Goal: Task Accomplishment & Management: Use online tool/utility

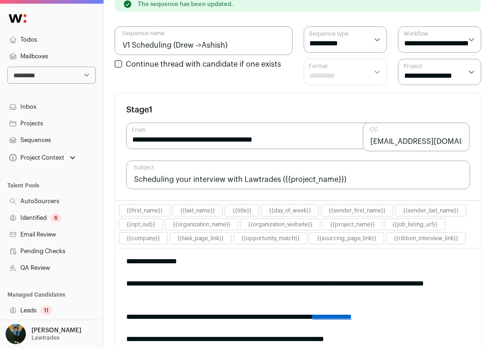
scroll to position [104, 0]
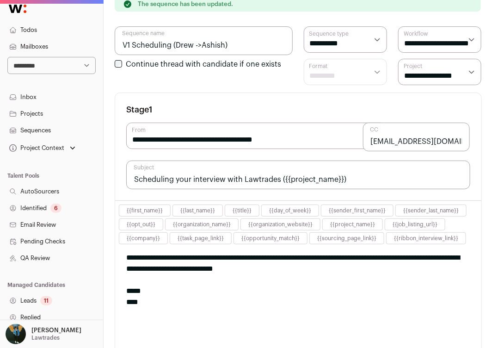
click at [48, 31] on link "Todos" at bounding box center [51, 30] width 103 height 17
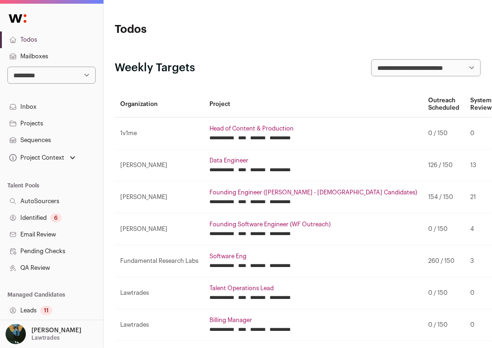
click at [68, 73] on select "**********" at bounding box center [51, 75] width 88 height 17
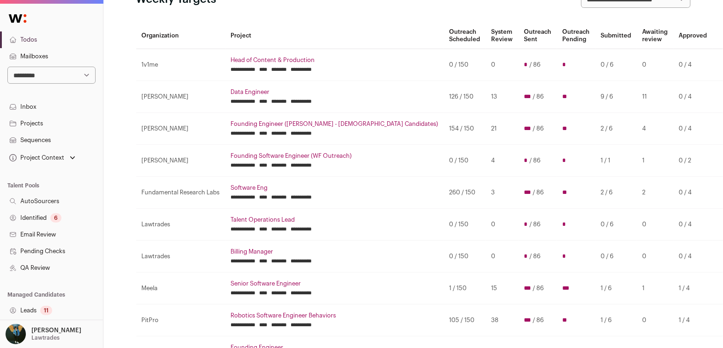
scroll to position [67, 0]
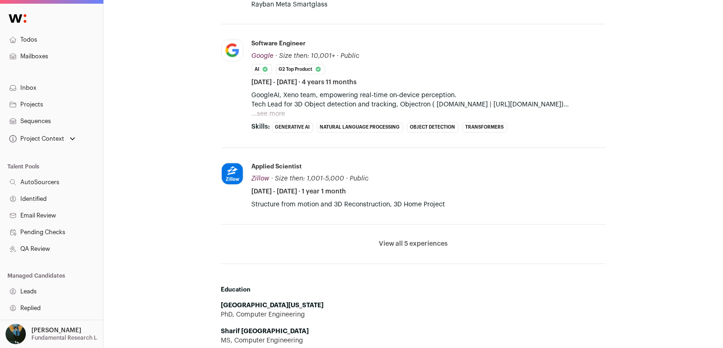
scroll to position [575, 0]
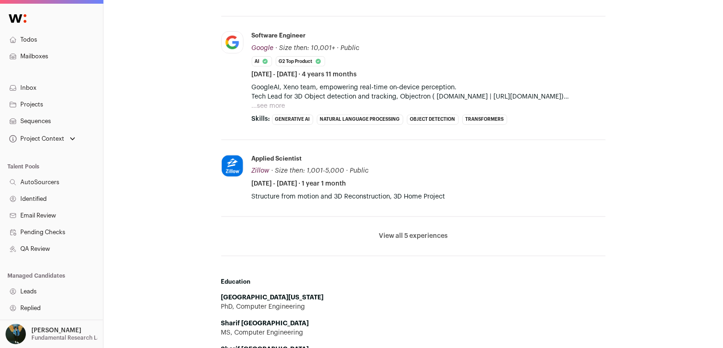
click at [428, 237] on button "View all 5 experiences" at bounding box center [413, 236] width 69 height 9
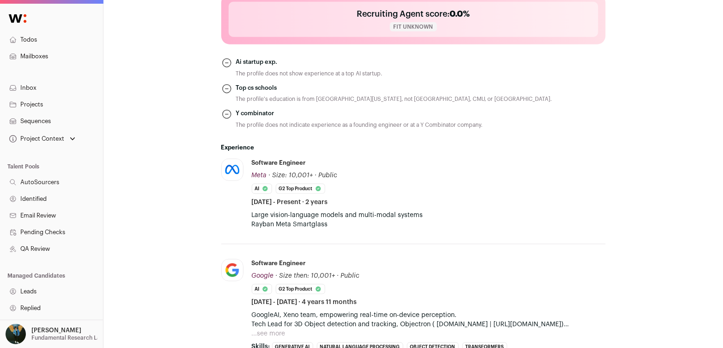
scroll to position [0, 0]
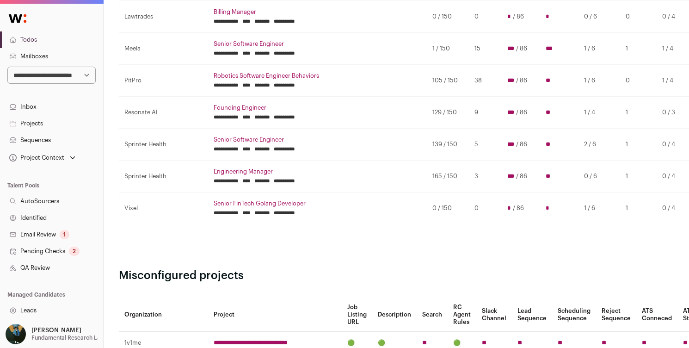
scroll to position [423, 0]
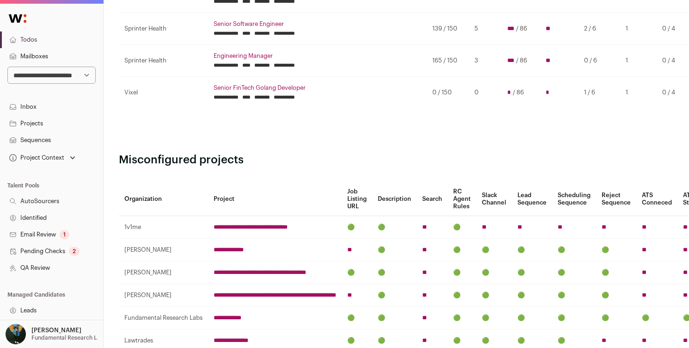
click at [237, 89] on td "**********" at bounding box center [317, 92] width 219 height 31
click at [237, 86] on link "Senior FinTech Golang Developer" at bounding box center [318, 87] width 208 height 7
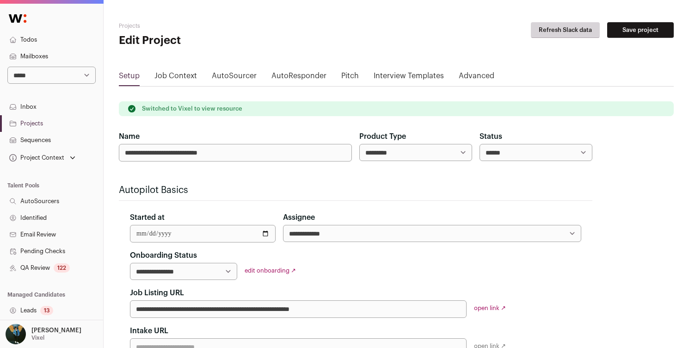
scroll to position [184, 0]
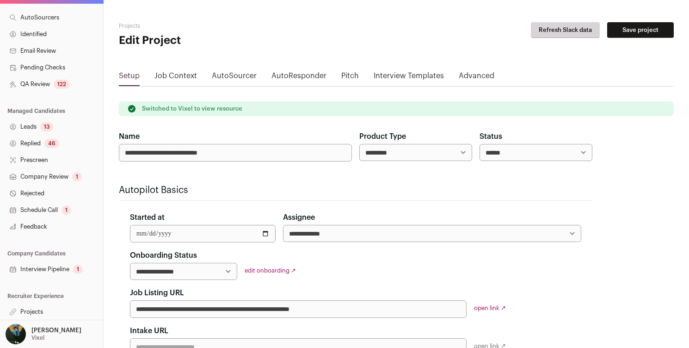
click at [46, 259] on nav "**********" at bounding box center [51, 71] width 103 height 498
click at [42, 267] on link "Interview Pipeline 1" at bounding box center [51, 269] width 103 height 17
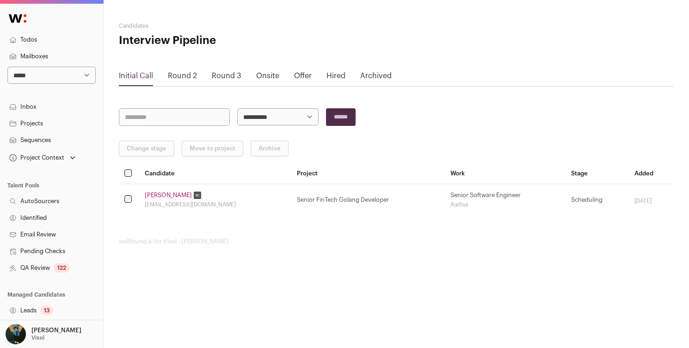
click at [189, 73] on link "Round 2" at bounding box center [182, 75] width 29 height 7
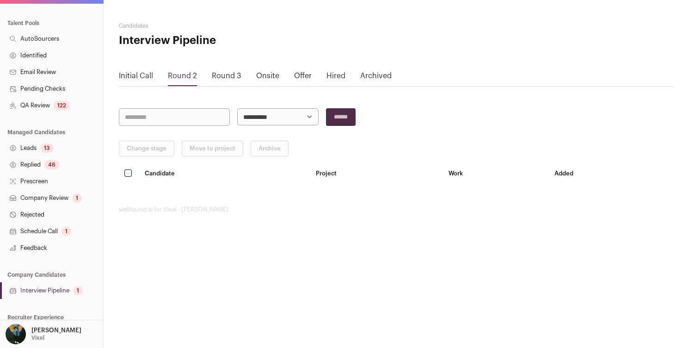
scroll to position [184, 0]
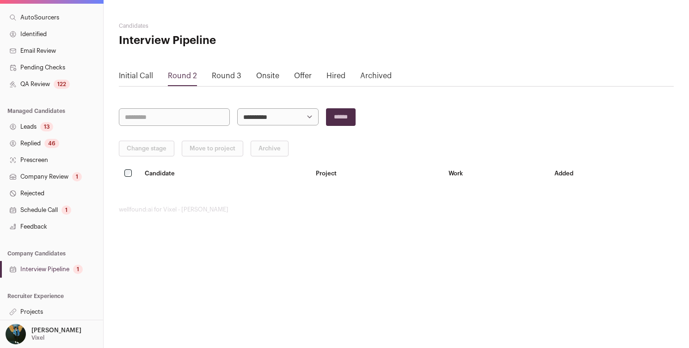
click at [66, 175] on link "Company Review 1" at bounding box center [51, 176] width 103 height 17
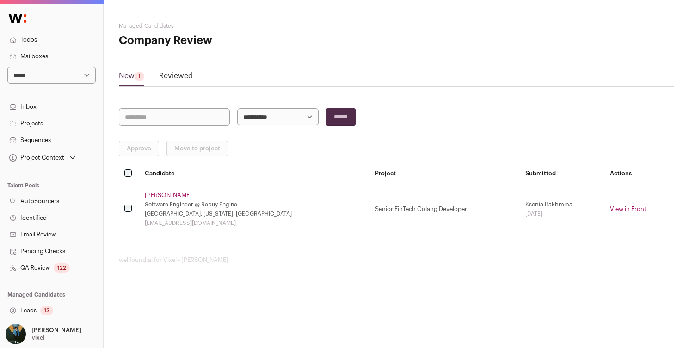
click at [172, 196] on link "Kevin Sutherland" at bounding box center [168, 194] width 47 height 7
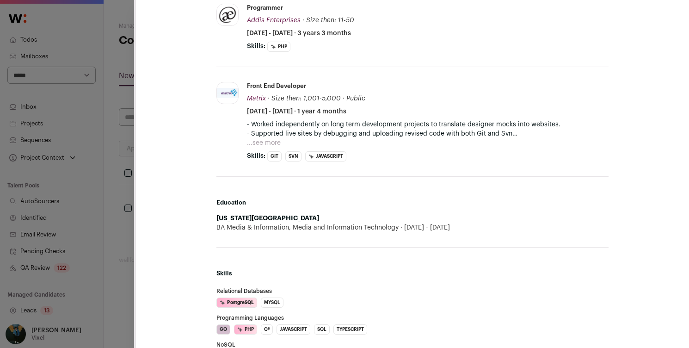
scroll to position [12, 0]
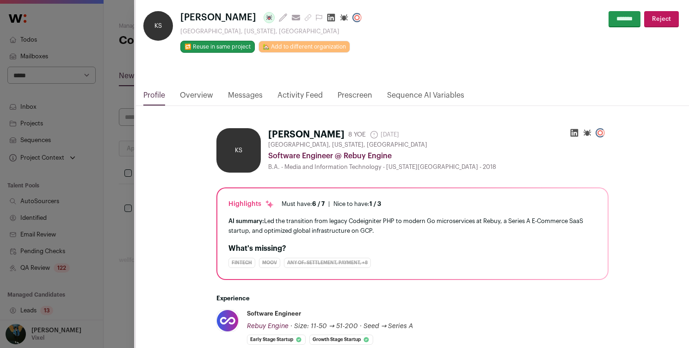
click at [123, 207] on div "KS Kevin Sutherland Last update: 12 days ago View most recent conversation in F…" at bounding box center [344, 174] width 689 height 348
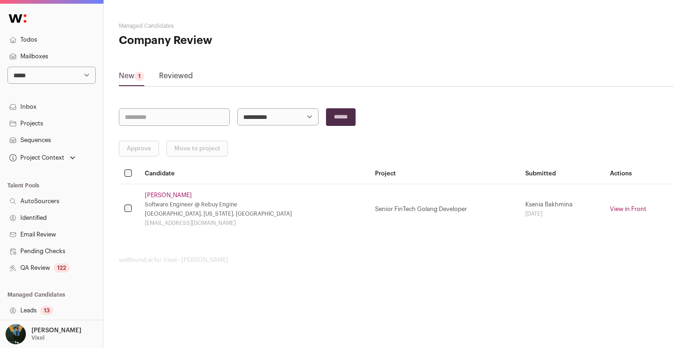
click at [64, 136] on link "Sequences" at bounding box center [51, 140] width 103 height 17
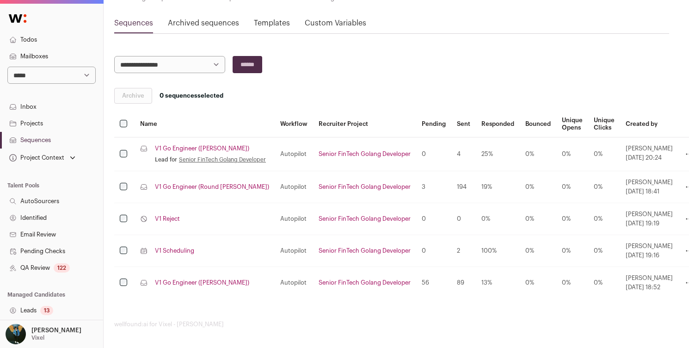
scroll to position [87, 11]
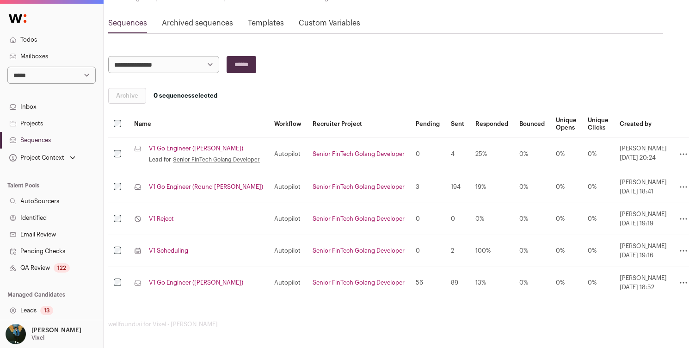
click at [167, 220] on link "V1 Reject" at bounding box center [161, 218] width 25 height 7
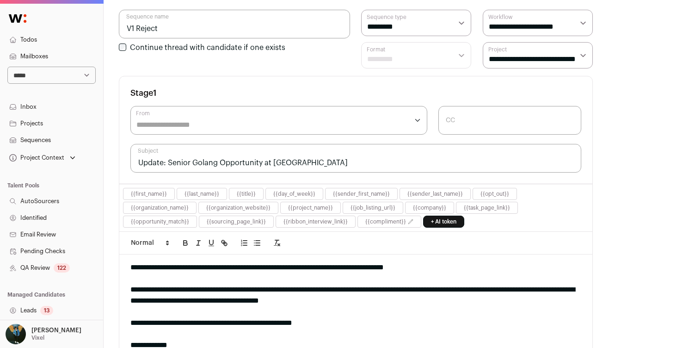
scroll to position [189, 0]
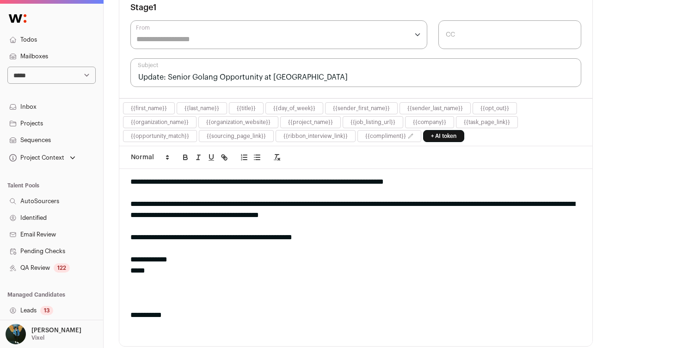
click at [307, 243] on div at bounding box center [355, 248] width 451 height 11
click at [202, 245] on div at bounding box center [355, 248] width 451 height 11
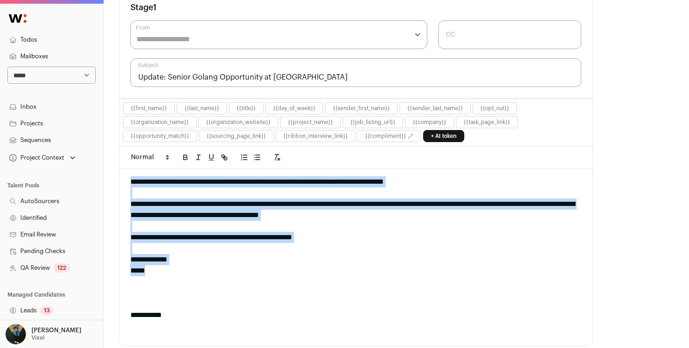
drag, startPoint x: 131, startPoint y: 180, endPoint x: 271, endPoint y: 265, distance: 164.0
click at [271, 265] on div "**********" at bounding box center [355, 257] width 473 height 177
copy div "**********"
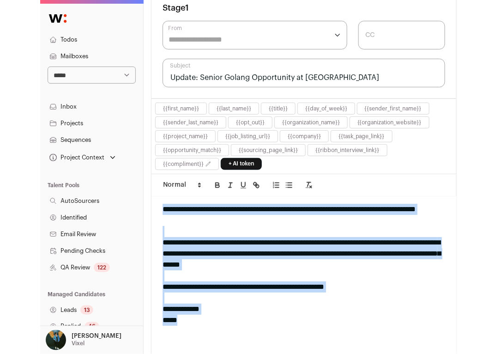
scroll to position [175, 0]
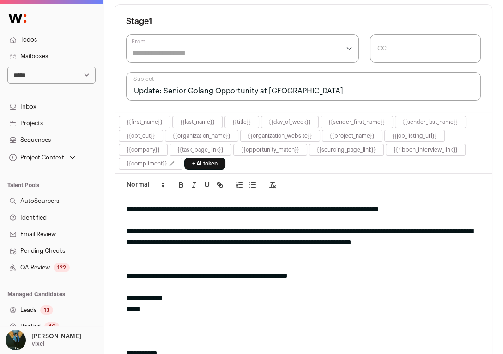
click at [112, 221] on div "**********" at bounding box center [304, 142] width 400 height 634
click at [54, 81] on select "**********" at bounding box center [51, 75] width 88 height 17
select select "*****"
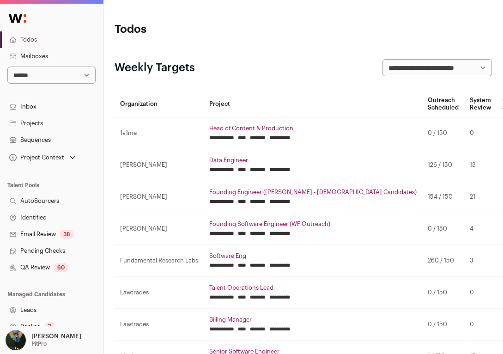
click at [43, 265] on link "QA Review 60" at bounding box center [51, 267] width 103 height 17
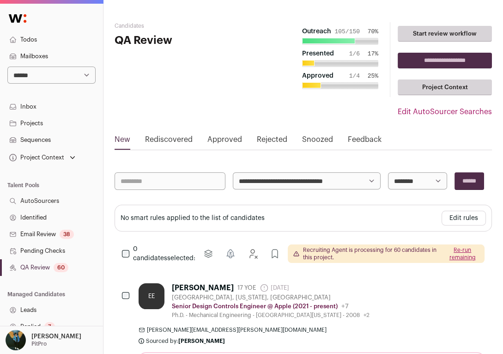
click at [30, 127] on link "Projects" at bounding box center [51, 123] width 103 height 17
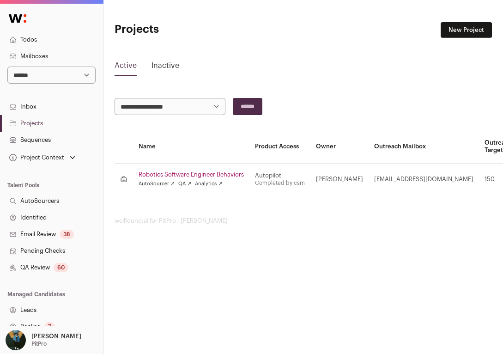
click at [159, 66] on link "Inactive" at bounding box center [166, 67] width 28 height 15
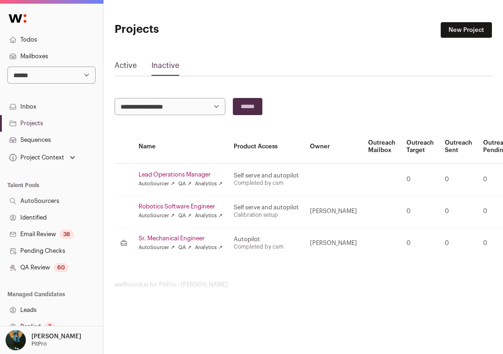
scroll to position [0, 29]
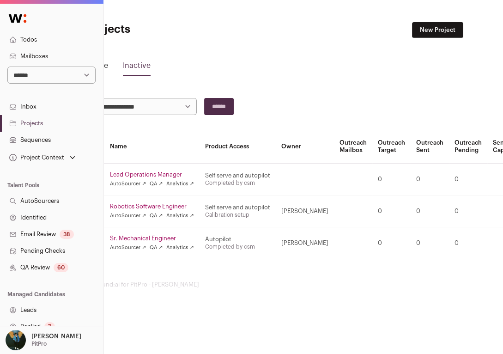
click at [124, 217] on link "AutoSourcer ↗" at bounding box center [128, 215] width 36 height 7
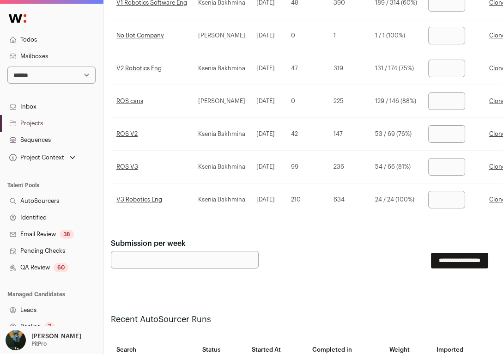
scroll to position [248, 4]
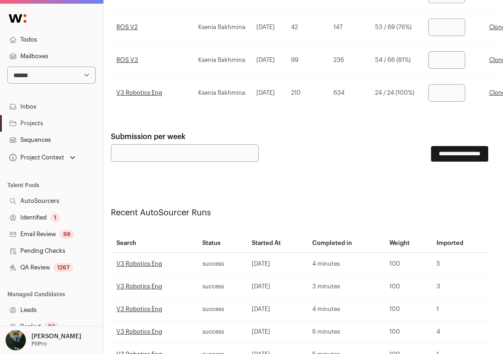
click at [69, 264] on div "1267" at bounding box center [64, 267] width 20 height 9
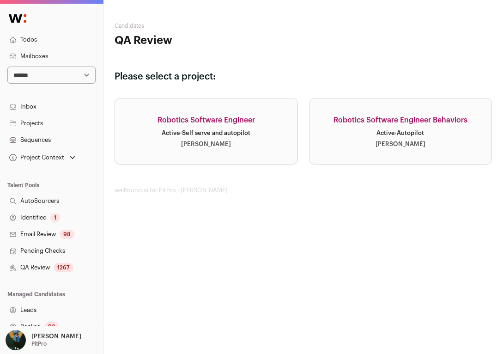
click at [280, 148] on link "Robotics Software Engineer Active · Self serve and autopilot [PERSON_NAME]" at bounding box center [207, 131] width 184 height 67
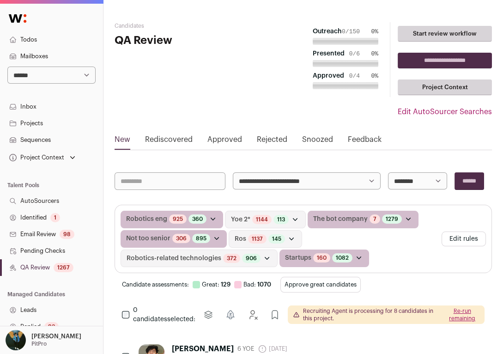
click at [475, 239] on button "Edit rules" at bounding box center [464, 239] width 44 height 15
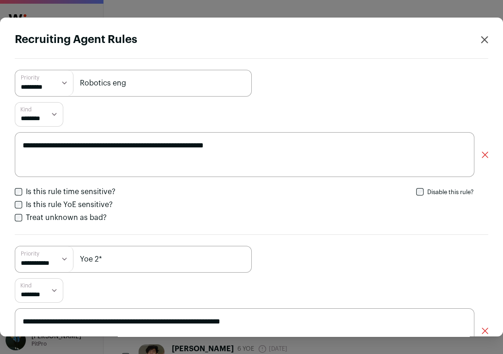
click at [487, 155] on icon "Close modal via background" at bounding box center [485, 155] width 6 height 6
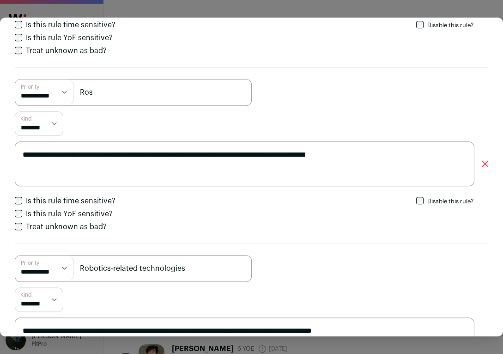
scroll to position [924, 0]
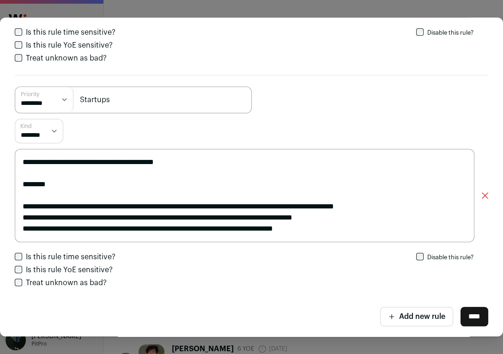
click at [486, 192] on icon "Close modal via background" at bounding box center [485, 195] width 6 height 6
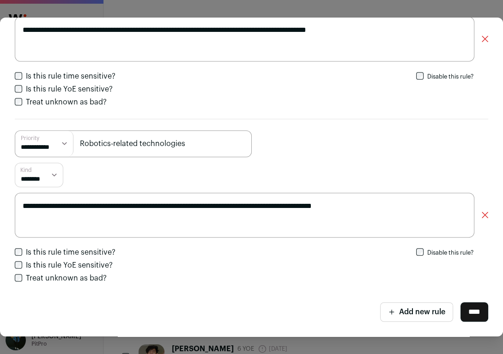
scroll to position [700, 0]
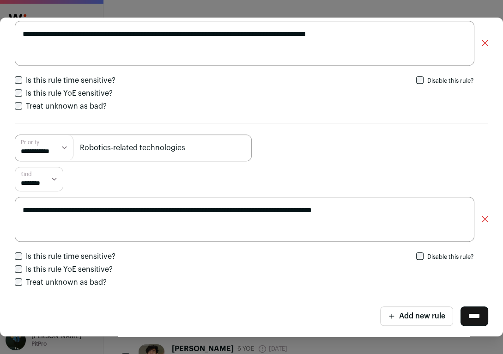
click at [481, 214] on div "**********" at bounding box center [252, 219] width 474 height 45
click at [486, 216] on icon "Close modal via background" at bounding box center [486, 219] width 6 height 6
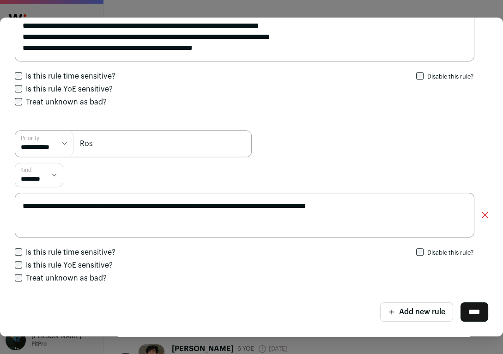
scroll to position [525, 0]
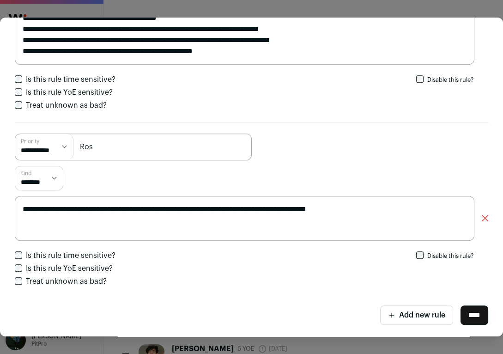
click at [484, 216] on icon "Close modal via background" at bounding box center [485, 218] width 6 height 6
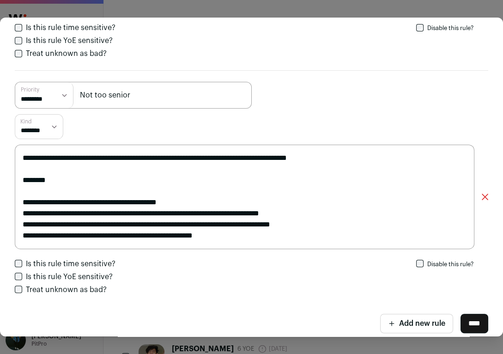
scroll to position [349, 0]
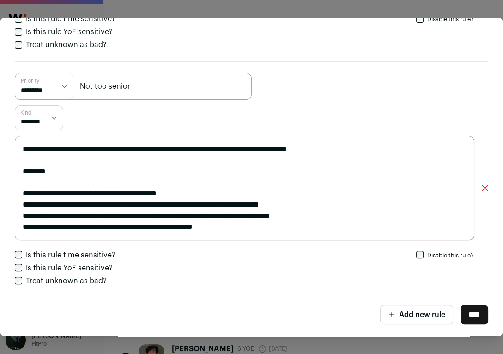
click at [484, 187] on icon "Close modal via background" at bounding box center [486, 188] width 6 height 6
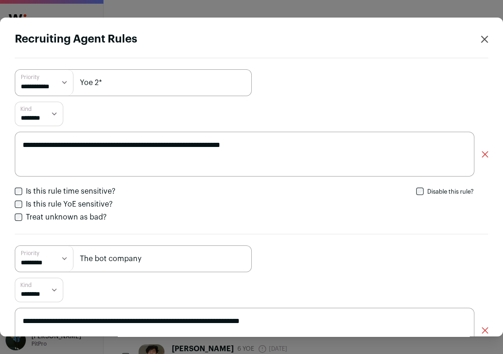
scroll to position [114, 0]
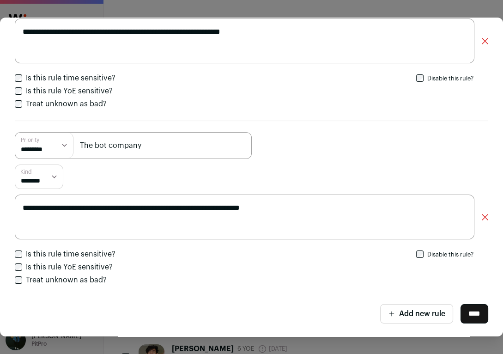
click at [488, 43] on icon "Close modal via background" at bounding box center [485, 41] width 6 height 6
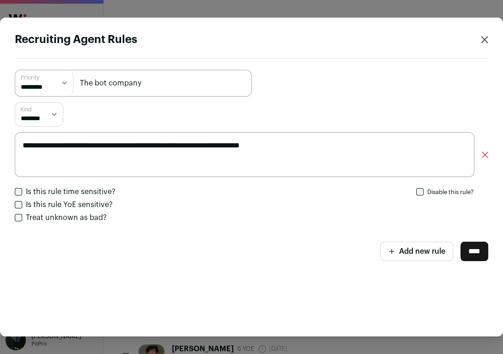
click at [484, 255] on input "****" at bounding box center [475, 251] width 28 height 19
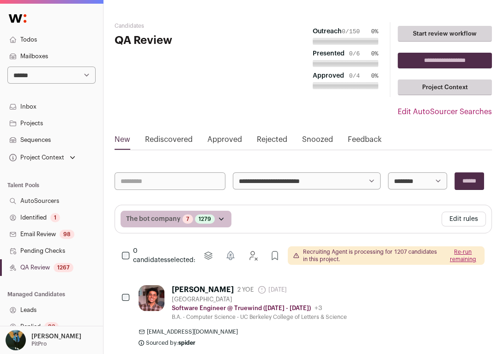
click at [186, 81] on hgroup "Candidates QA Review" at bounding box center [178, 81] width 126 height 119
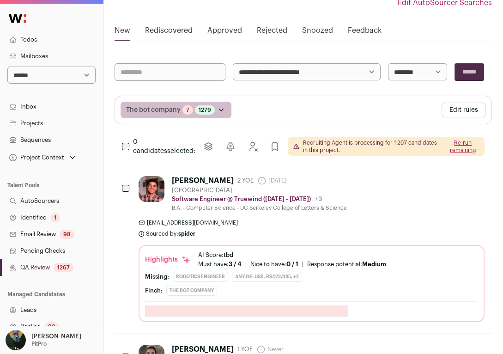
click at [23, 70] on select "**********" at bounding box center [51, 75] width 88 height 17
select select "*****"
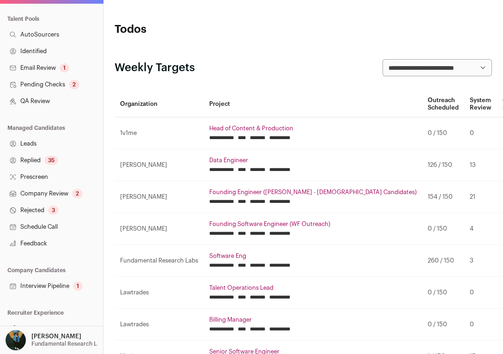
scroll to position [168, 0]
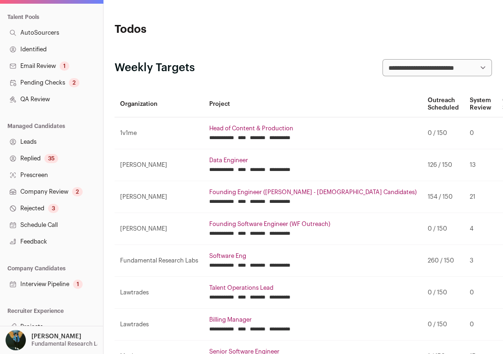
click at [34, 198] on link "Company Review 2" at bounding box center [51, 192] width 103 height 17
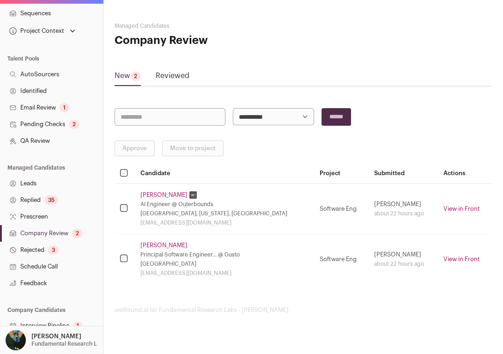
scroll to position [177, 0]
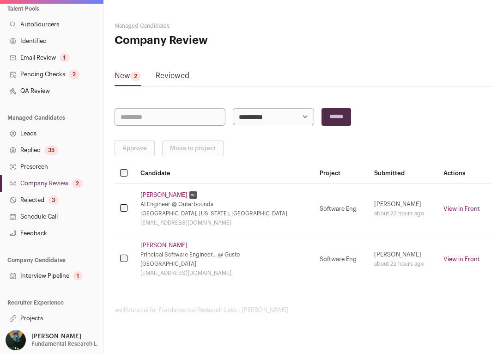
click at [35, 273] on link "Interview Pipeline 1" at bounding box center [51, 276] width 103 height 17
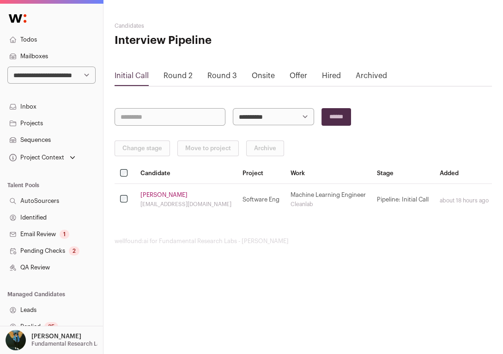
scroll to position [177, 0]
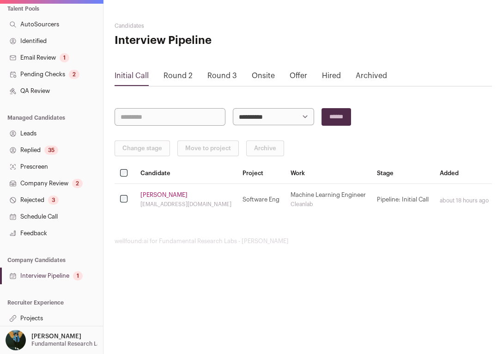
click at [30, 318] on link "Projects" at bounding box center [51, 318] width 103 height 17
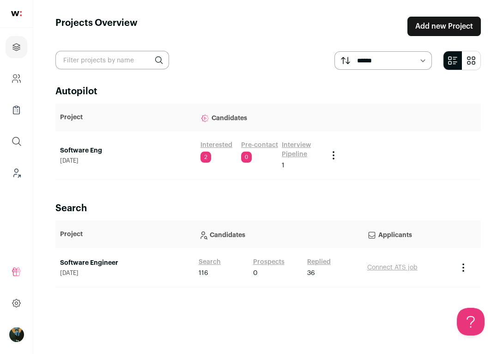
click at [94, 151] on link "Software Eng" at bounding box center [125, 150] width 131 height 9
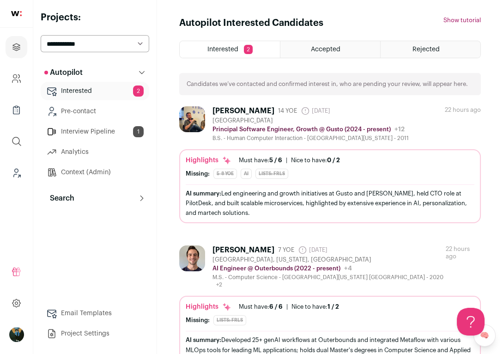
click at [78, 199] on button "Search" at bounding box center [95, 198] width 109 height 18
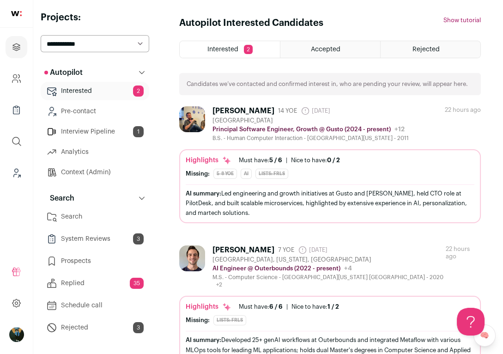
click at [79, 215] on link "Search" at bounding box center [95, 217] width 109 height 18
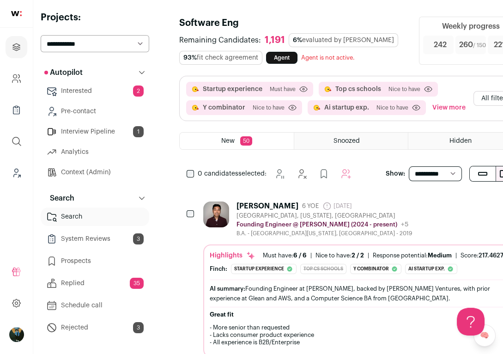
click at [483, 104] on button "All filters" at bounding box center [495, 98] width 43 height 15
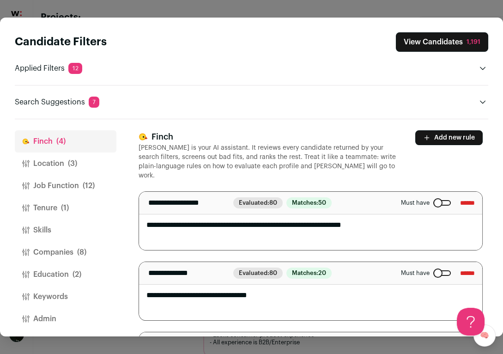
click at [45, 166] on button "Location (3)" at bounding box center [66, 164] width 102 height 22
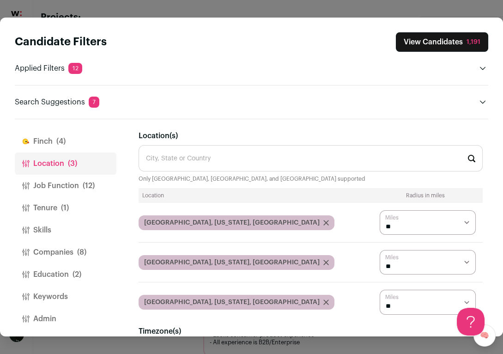
scroll to position [123, 0]
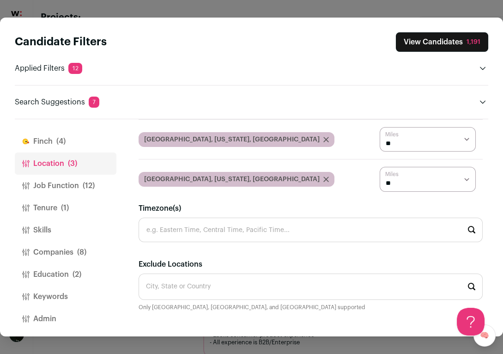
click at [71, 142] on button "Finch (4)" at bounding box center [66, 141] width 102 height 22
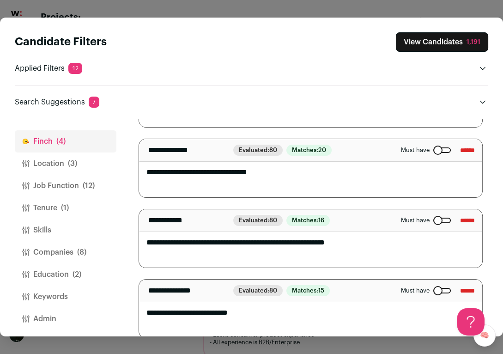
click at [60, 249] on button "Companies (8)" at bounding box center [66, 252] width 102 height 22
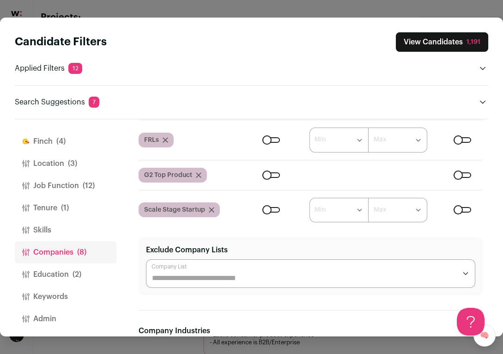
scroll to position [401, 0]
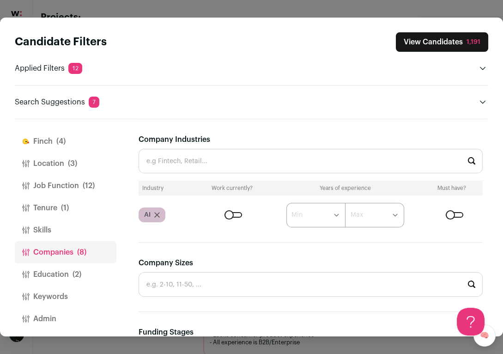
click at [67, 276] on button "Education (2)" at bounding box center [66, 274] width 102 height 22
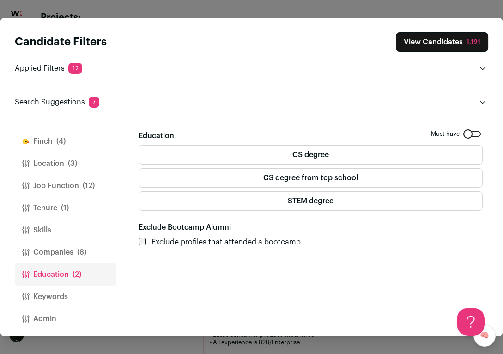
click at [31, 165] on button "Location (3)" at bounding box center [66, 164] width 102 height 22
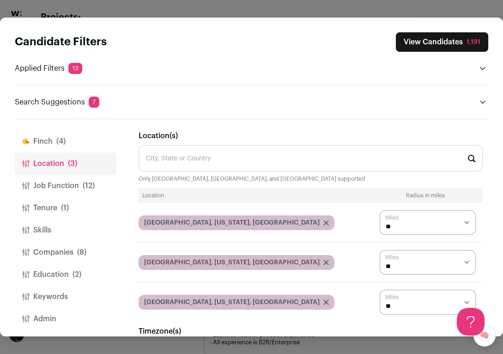
click at [37, 178] on button "Job Function (12)" at bounding box center [66, 186] width 102 height 22
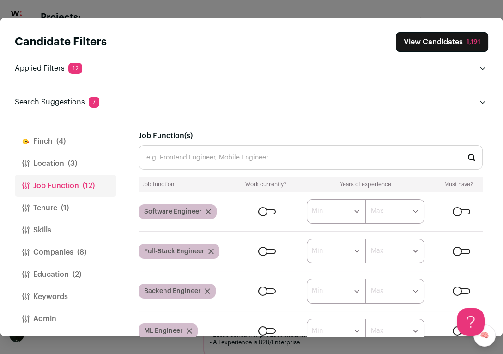
click at [465, 2] on div "Candidate Filters View Candidates 1,191 Applied Filters 12 Startup experience, …" at bounding box center [251, 177] width 503 height 354
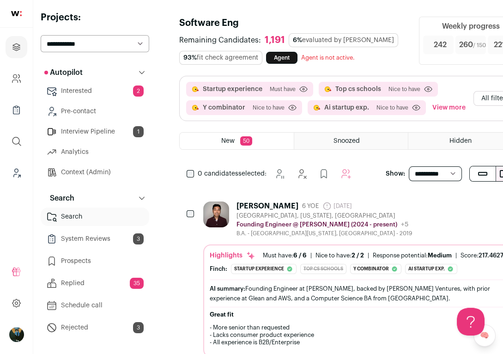
click at [103, 41] on select "**********" at bounding box center [95, 43] width 109 height 17
select select "*****"
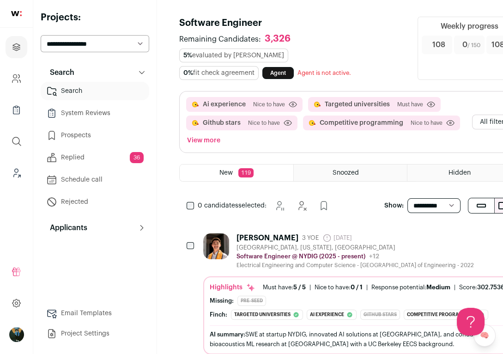
click at [54, 152] on icon at bounding box center [51, 157] width 11 height 11
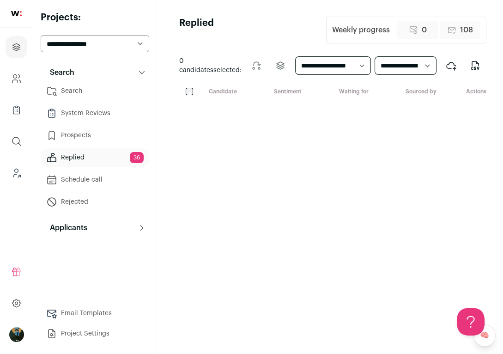
click at [91, 25] on div "**********" at bounding box center [95, 177] width 109 height 332
click at [86, 43] on select "**********" at bounding box center [95, 43] width 109 height 17
select select "*****"
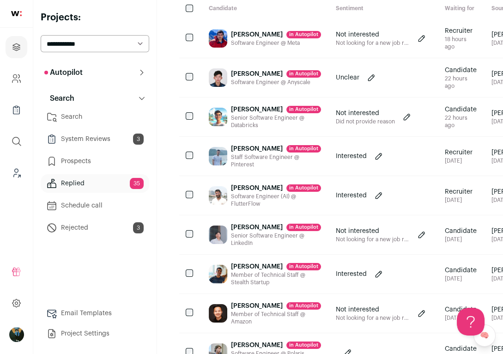
scroll to position [86, 0]
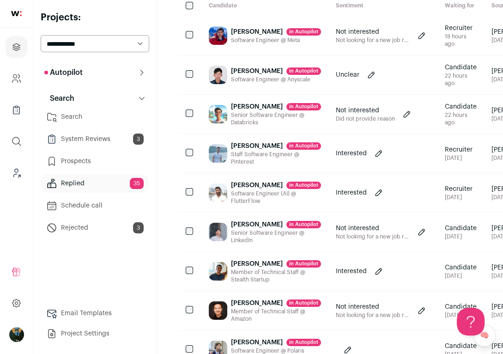
click at [233, 152] on div "[PERSON_NAME] in [GEOGRAPHIC_DATA] Staff Software Engineer @ Pinterest" at bounding box center [265, 153] width 127 height 39
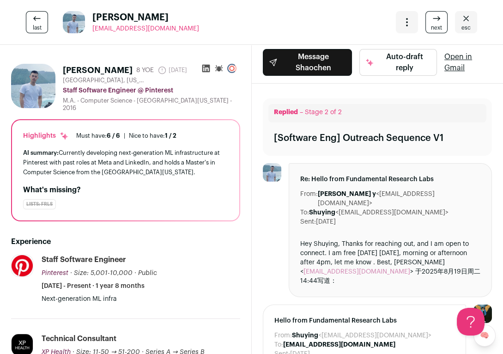
scroll to position [4, 0]
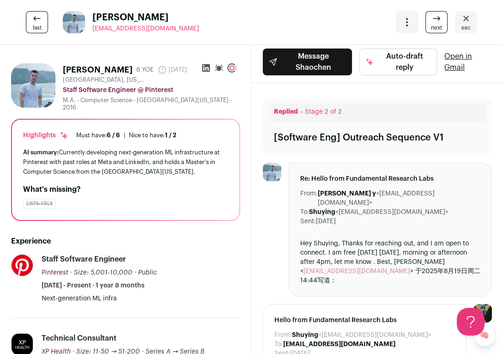
click at [472, 16] on link "esc" at bounding box center [466, 22] width 22 height 22
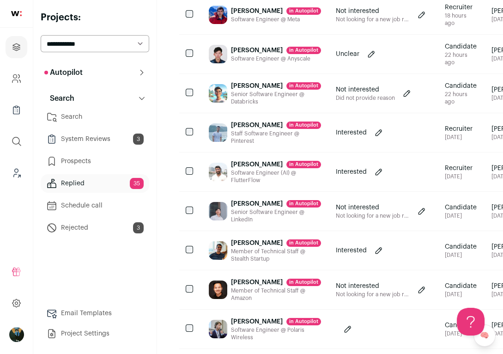
scroll to position [110, 0]
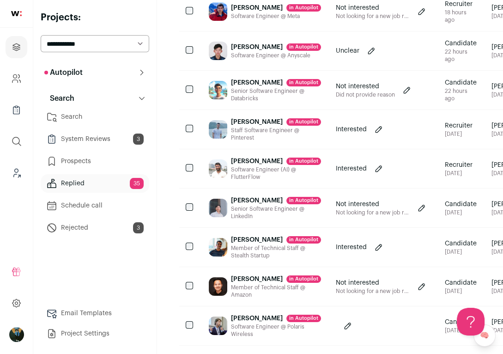
click at [237, 166] on div "[PERSON_NAME] in [GEOGRAPHIC_DATA]" at bounding box center [276, 161] width 90 height 9
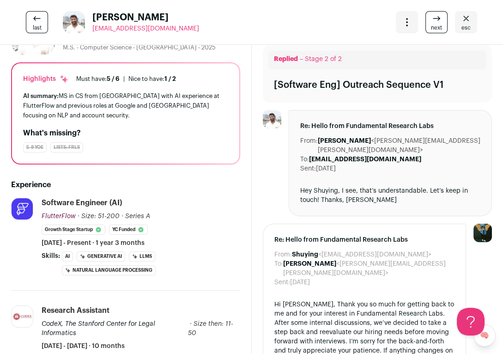
scroll to position [0, 0]
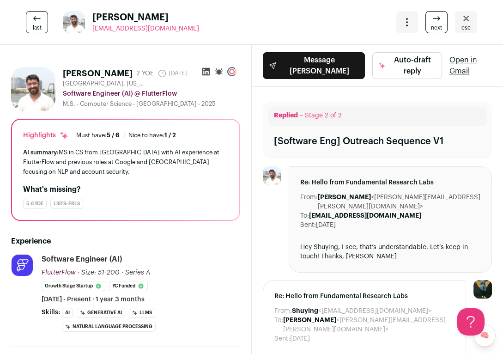
click at [473, 22] on link "esc" at bounding box center [466, 22] width 22 height 22
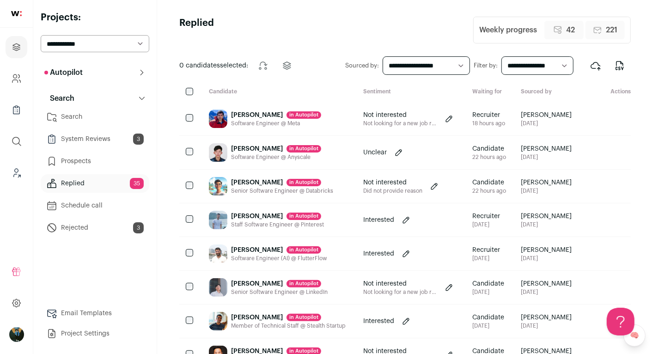
click at [67, 116] on link "Search" at bounding box center [95, 117] width 109 height 18
click at [71, 119] on link "Search" at bounding box center [95, 117] width 109 height 18
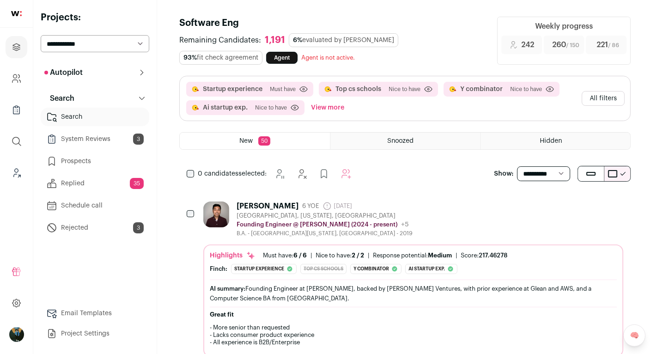
click at [191, 168] on div "0 candidates selected:" at bounding box center [271, 174] width 184 height 18
click at [369, 172] on button "Add to Autopilot" at bounding box center [363, 174] width 18 height 18
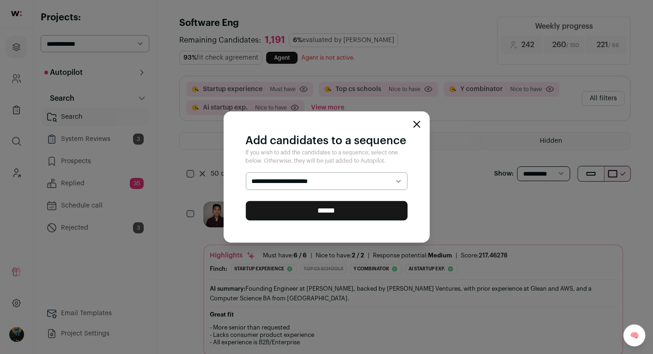
select select "*****"
click at [300, 211] on input "******" at bounding box center [327, 210] width 162 height 19
